Goal: Information Seeking & Learning: Learn about a topic

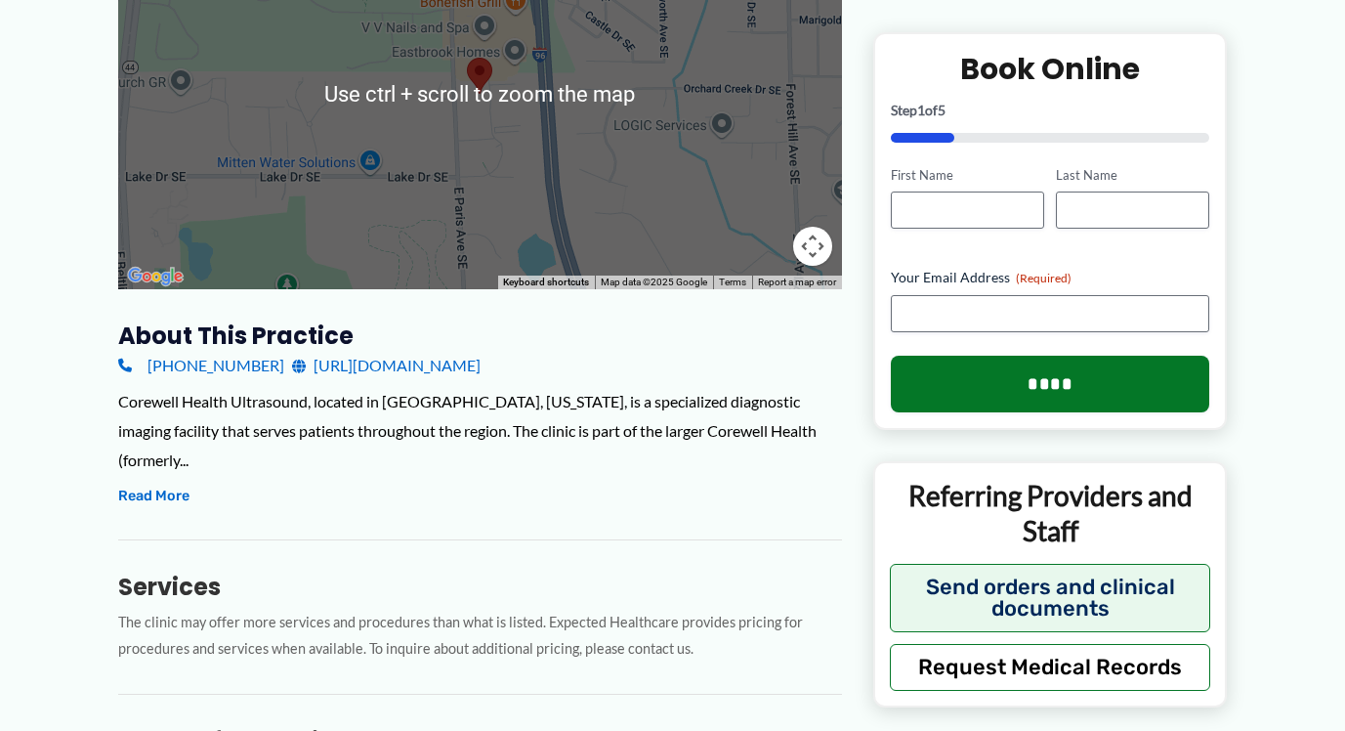
scroll to position [391, 0]
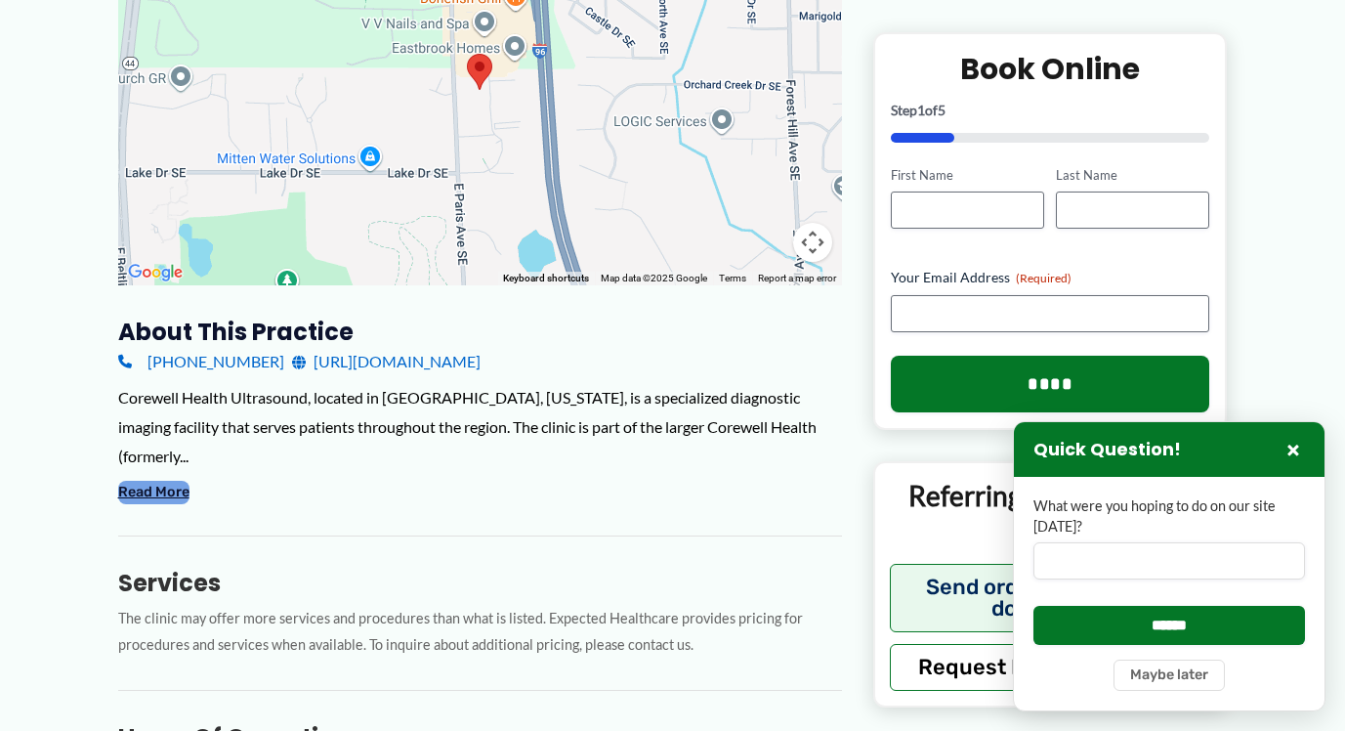
click at [180, 481] on button "Read More" at bounding box center [153, 492] width 71 height 23
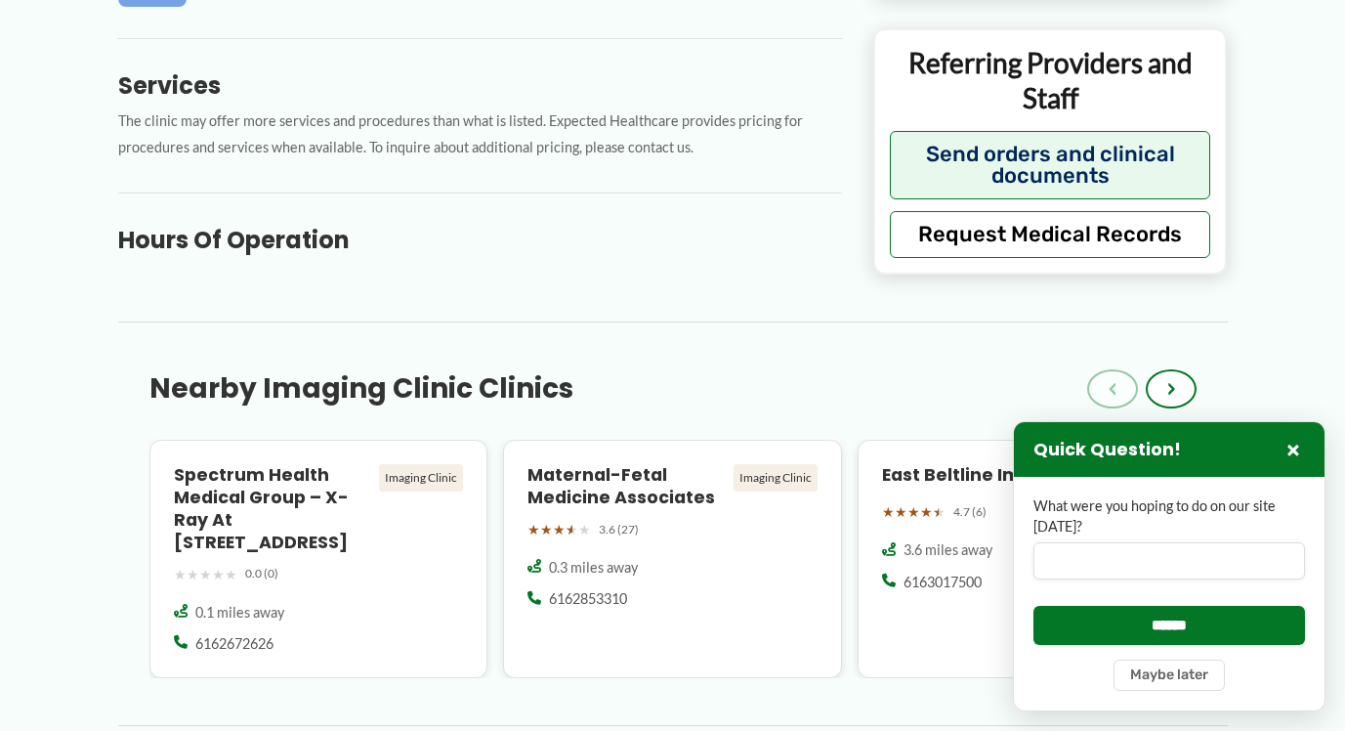
scroll to position [1270, 0]
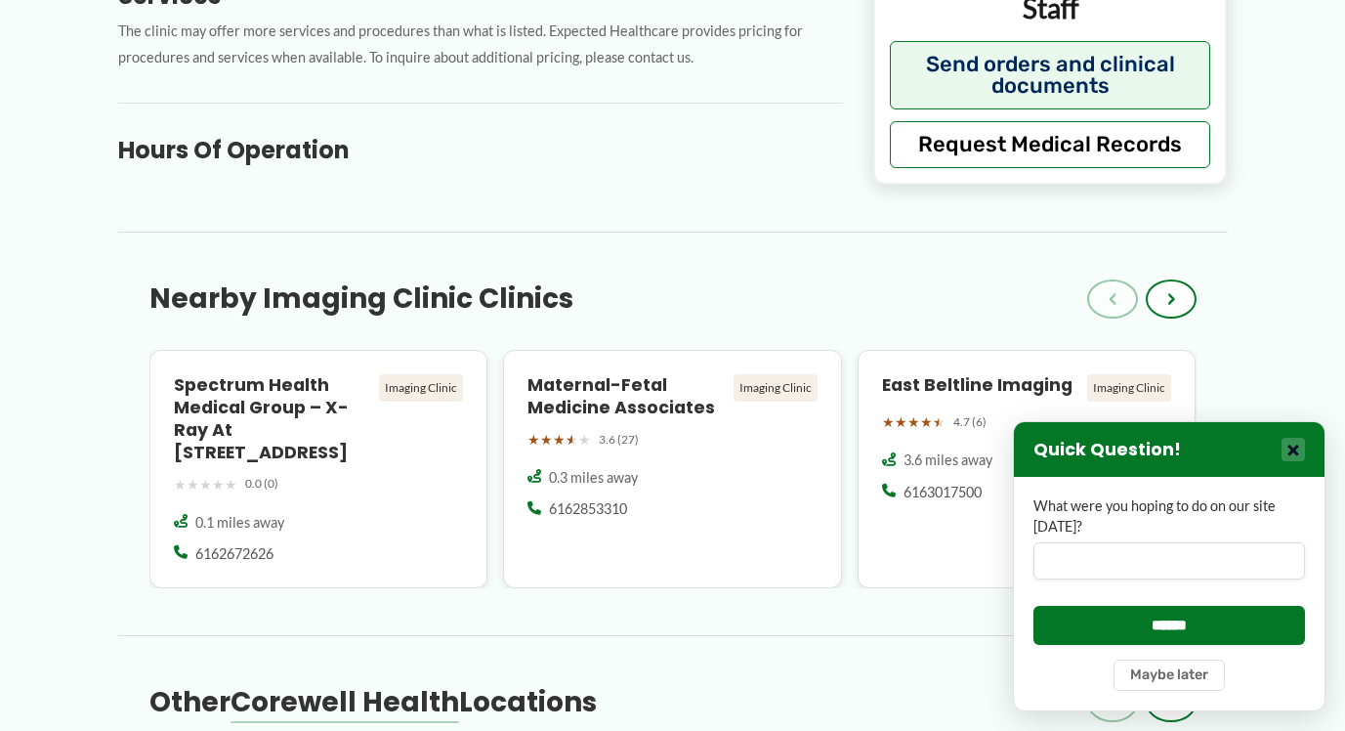
click at [1289, 446] on button "×" at bounding box center [1293, 449] width 23 height 23
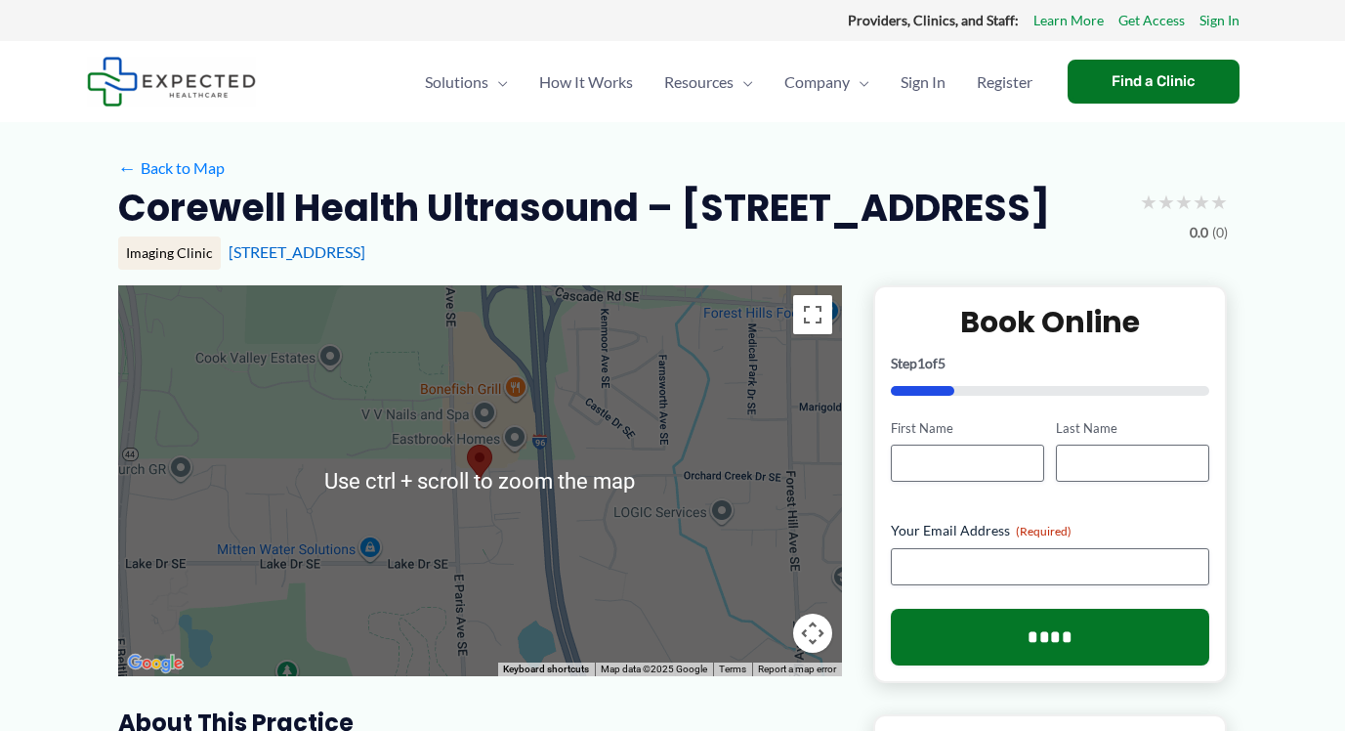
scroll to position [195, 0]
